Goal: Information Seeking & Learning: Learn about a topic

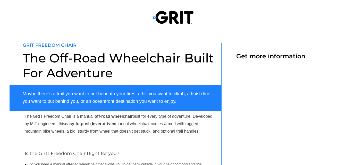
select select "US"
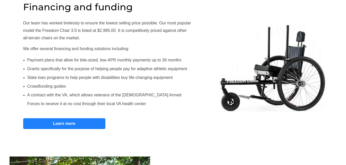
scroll to position [303, 0]
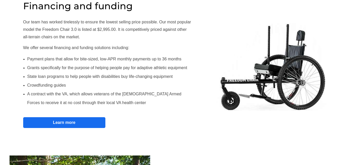
click at [88, 121] on span "Learn more" at bounding box center [64, 122] width 82 height 5
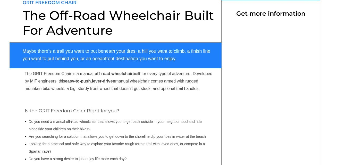
select select "US"
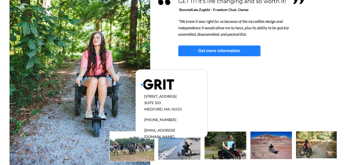
scroll to position [504, 0]
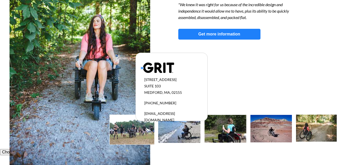
click at [184, 141] on img at bounding box center [179, 129] width 42 height 28
click at [178, 128] on img at bounding box center [179, 129] width 42 height 28
click at [238, 102] on div at bounding box center [173, 52] width 327 height 195
click at [130, 139] on img at bounding box center [132, 130] width 45 height 30
click at [141, 68] on img at bounding box center [157, 67] width 33 height 11
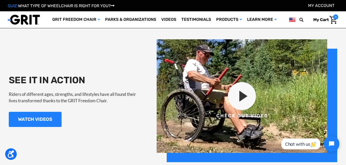
scroll to position [483, 0]
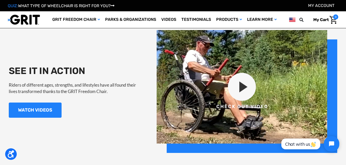
click at [240, 88] on img at bounding box center [247, 91] width 181 height 123
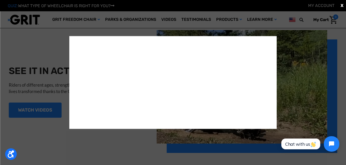
scroll to position [485, 0]
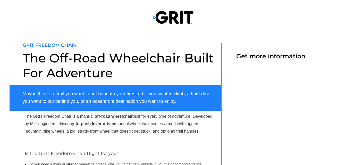
select select "US"
